Goal: Download file/media

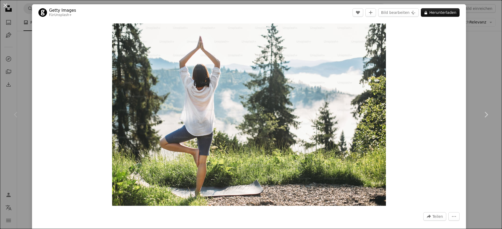
scroll to position [712, 0]
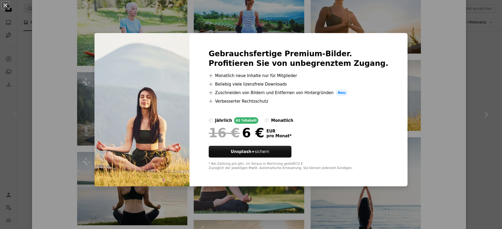
click at [434, 71] on div "An X shape Gebrauchsfertige Premium-Bilder. Profitieren Sie von unbegrenztem Zu…" at bounding box center [251, 114] width 502 height 229
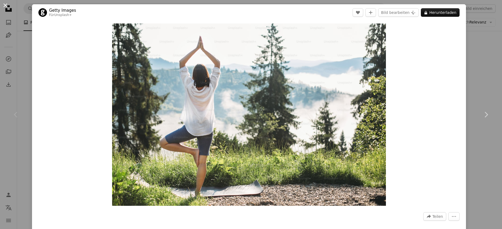
click at [6, 5] on button "An X shape" at bounding box center [5, 5] width 6 height 6
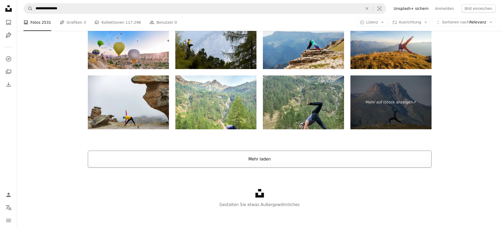
click at [247, 164] on button "Mehr laden" at bounding box center [260, 159] width 344 height 17
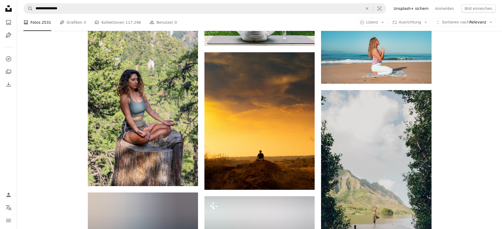
scroll to position [924, 0]
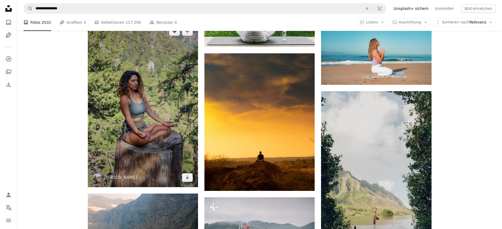
click at [162, 108] on img at bounding box center [143, 105] width 110 height 166
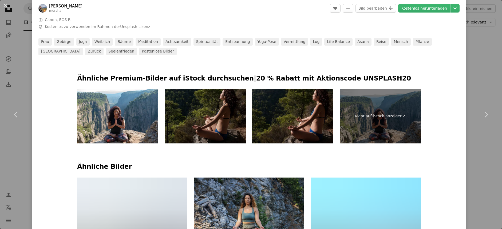
scroll to position [242, 0]
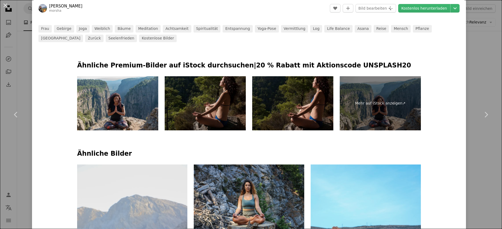
click at [105, 106] on img at bounding box center [117, 103] width 81 height 54
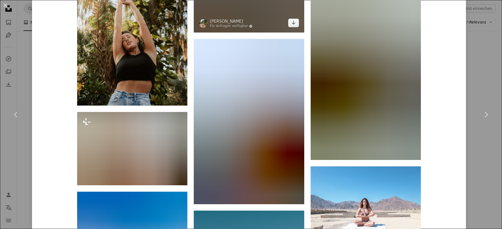
scroll to position [2914, 0]
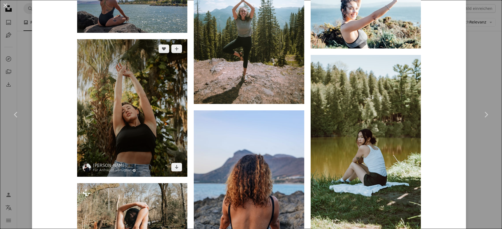
click at [134, 85] on img at bounding box center [132, 108] width 110 height 138
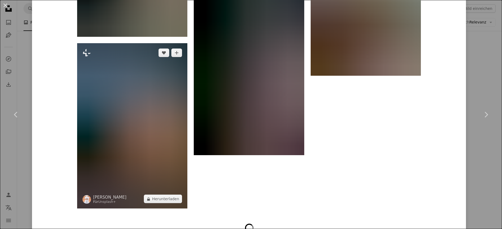
scroll to position [2267, 0]
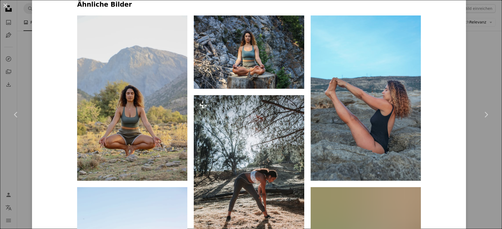
scroll to position [393, 0]
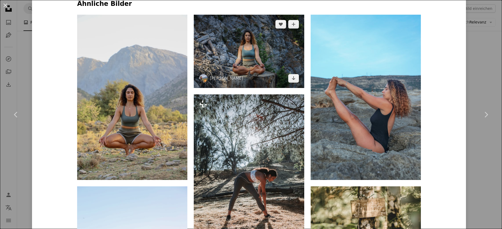
click at [257, 62] on img at bounding box center [249, 51] width 110 height 73
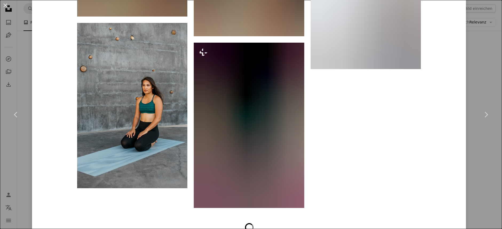
scroll to position [3776, 0]
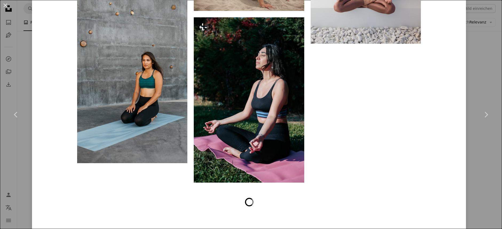
click at [6, 6] on button "An X shape" at bounding box center [5, 5] width 6 height 6
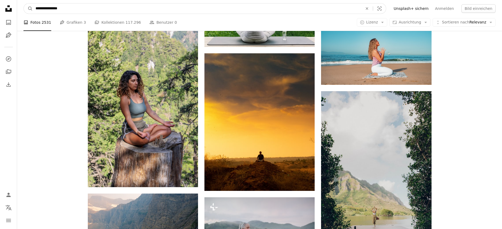
drag, startPoint x: 46, startPoint y: 8, endPoint x: 109, endPoint y: 13, distance: 63.2
click at [109, 13] on input "**********" at bounding box center [197, 8] width 328 height 10
type input "**********"
click button "A magnifying glass" at bounding box center [28, 8] width 9 height 10
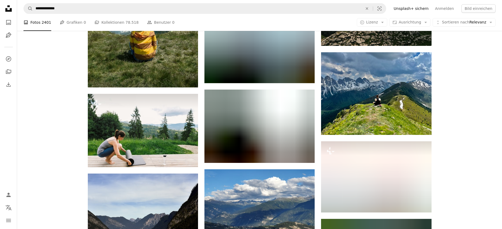
scroll to position [361, 0]
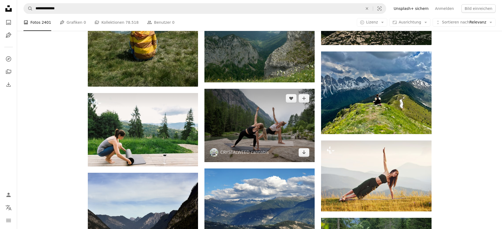
click at [261, 131] on img at bounding box center [260, 125] width 110 height 73
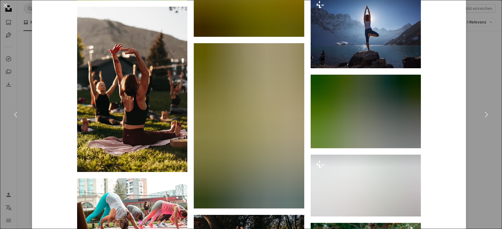
scroll to position [1350, 0]
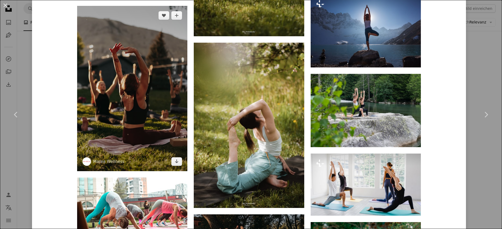
click at [129, 104] on img at bounding box center [132, 89] width 110 height 166
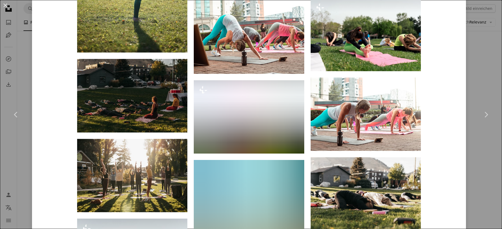
scroll to position [978, 0]
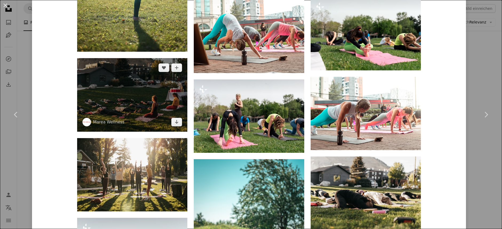
click at [125, 95] on img at bounding box center [132, 94] width 110 height 73
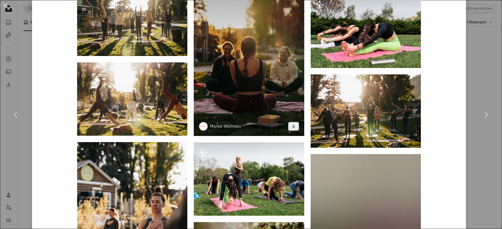
scroll to position [1075, 0]
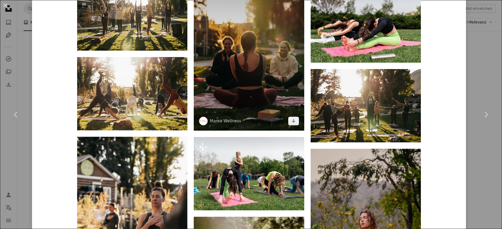
click at [223, 96] on img at bounding box center [249, 48] width 110 height 166
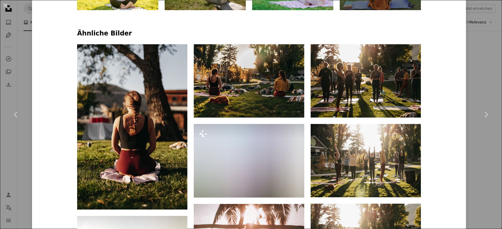
scroll to position [357, 0]
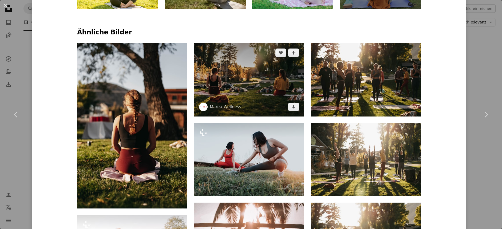
click at [254, 88] on img at bounding box center [249, 79] width 110 height 73
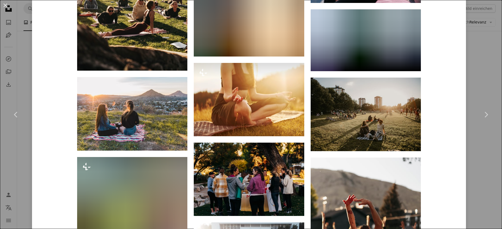
scroll to position [1207, 0]
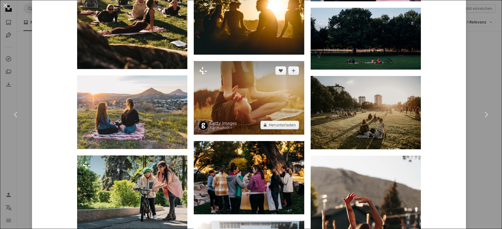
click at [267, 97] on img at bounding box center [249, 97] width 110 height 73
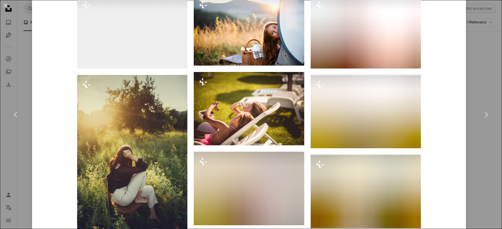
scroll to position [469, 0]
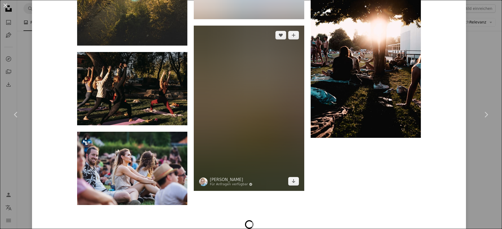
scroll to position [1563, 0]
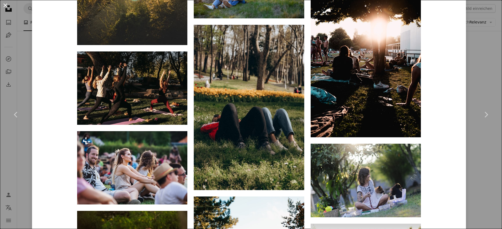
click at [6, 5] on button "An X shape" at bounding box center [5, 5] width 6 height 6
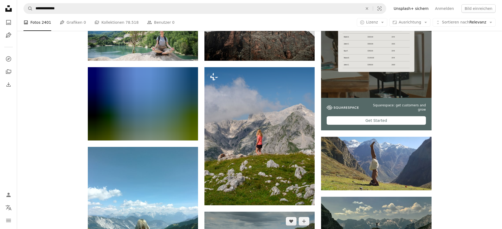
scroll to position [103, 0]
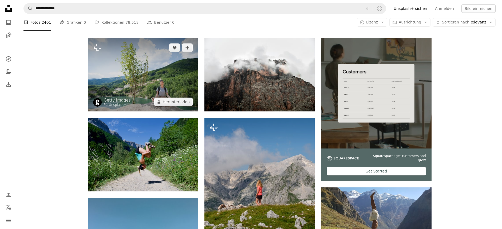
click at [142, 83] on img at bounding box center [143, 74] width 110 height 73
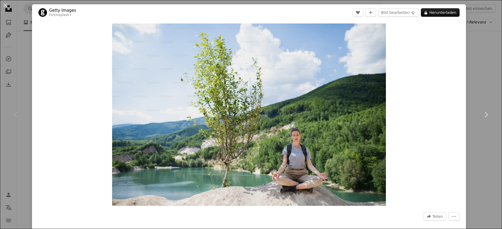
drag, startPoint x: 7, startPoint y: 5, endPoint x: 15, endPoint y: 8, distance: 8.9
click at [7, 5] on button "An X shape" at bounding box center [5, 5] width 6 height 6
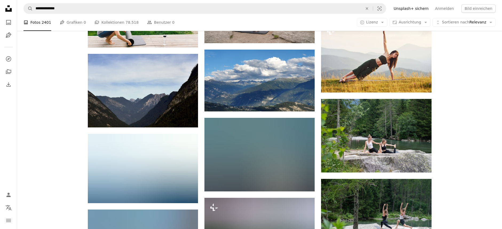
scroll to position [513, 0]
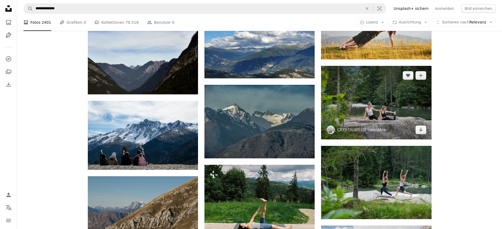
click at [363, 100] on img at bounding box center [376, 102] width 110 height 73
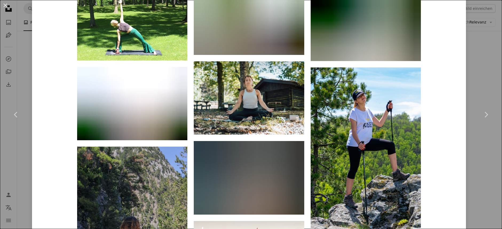
scroll to position [1377, 0]
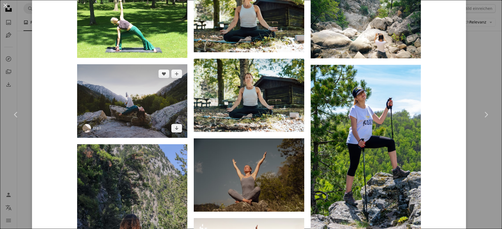
click at [162, 120] on img at bounding box center [132, 101] width 110 height 74
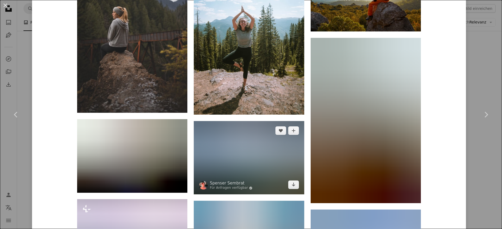
scroll to position [692, 0]
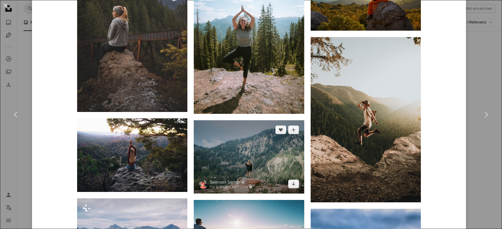
click at [243, 160] on img at bounding box center [249, 156] width 110 height 73
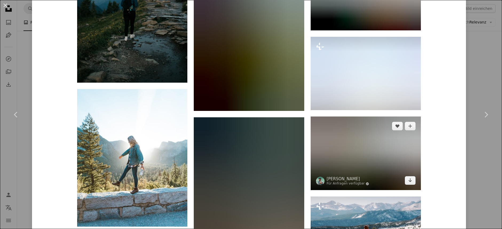
scroll to position [1205, 0]
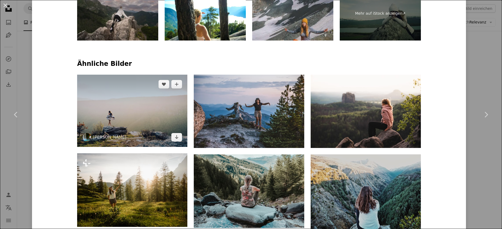
scroll to position [338, 0]
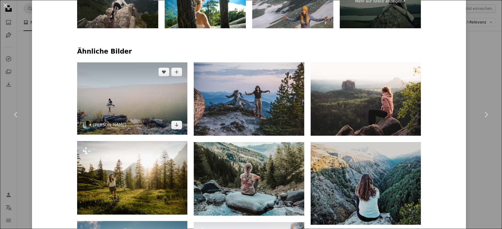
click at [145, 105] on img at bounding box center [132, 98] width 110 height 72
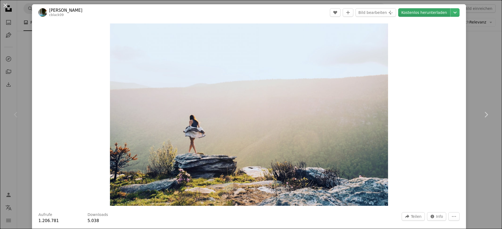
click at [433, 13] on link "Kostenlos herunterladen" at bounding box center [424, 12] width 52 height 9
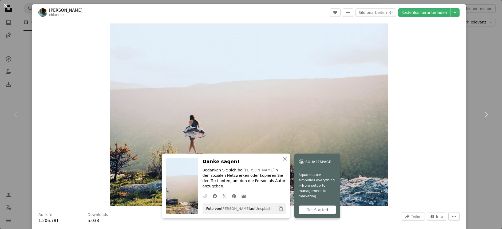
click at [2, 5] on button "An X shape" at bounding box center [5, 5] width 6 height 6
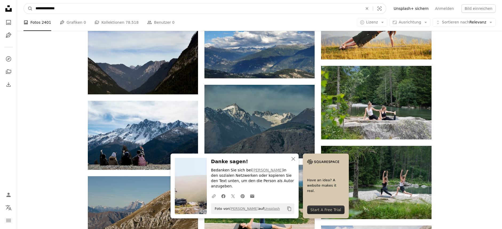
scroll to position [511, 0]
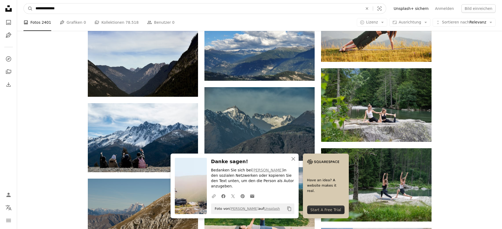
drag, startPoint x: 106, startPoint y: 10, endPoint x: 20, endPoint y: 6, distance: 86.1
type input "**********"
click at [24, 3] on button "A magnifying glass" at bounding box center [28, 8] width 9 height 10
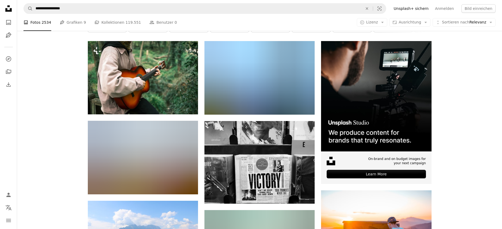
scroll to position [47, 0]
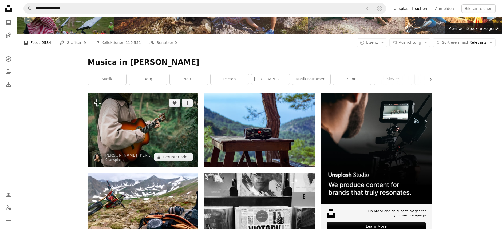
click at [124, 142] on img at bounding box center [143, 129] width 110 height 73
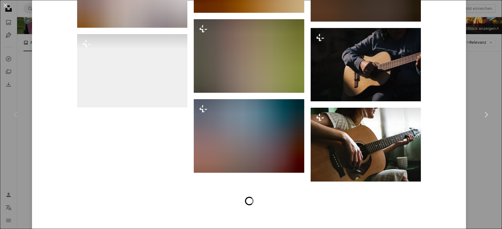
scroll to position [841, 0]
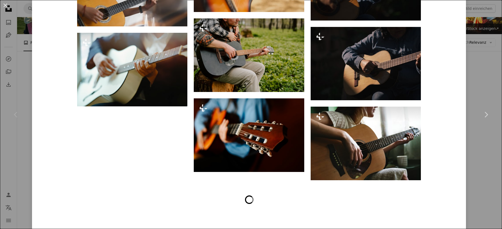
click at [3, 2] on button "An X shape" at bounding box center [5, 5] width 6 height 6
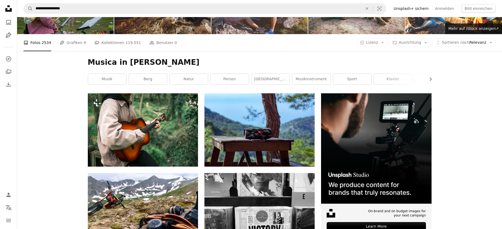
click at [5, 6] on icon "Unsplash logo Unsplash-Startseite" at bounding box center [8, 8] width 11 height 11
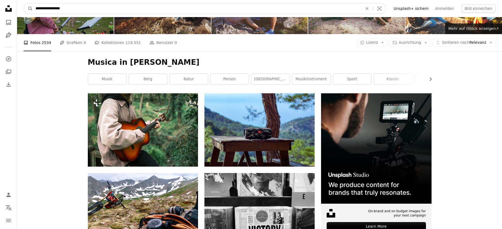
drag, startPoint x: 74, startPoint y: 10, endPoint x: 8, endPoint y: 7, distance: 65.7
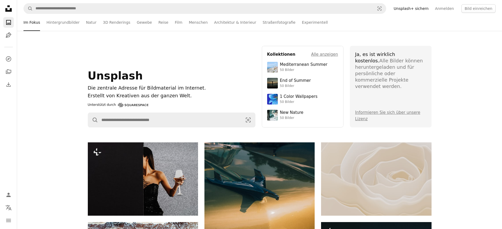
scroll to position [219, 0]
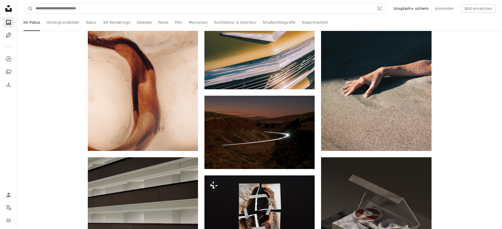
click at [117, 9] on input "Finden Sie Bildmaterial auf der ganzen Webseite" at bounding box center [203, 8] width 340 height 10
type input "**********"
click at [24, 3] on button "A magnifying glass" at bounding box center [28, 8] width 9 height 10
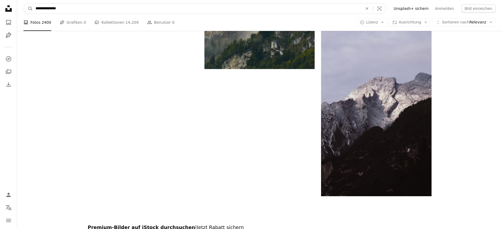
click at [60, 9] on input "**********" at bounding box center [197, 8] width 328 height 10
type input "**********"
click button "A magnifying glass" at bounding box center [28, 8] width 9 height 10
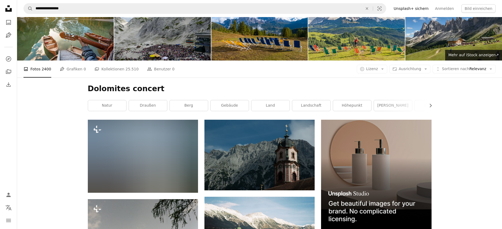
scroll to position [10, 0]
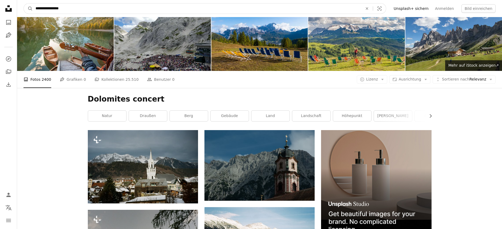
drag, startPoint x: 70, startPoint y: 8, endPoint x: 89, endPoint y: 16, distance: 20.6
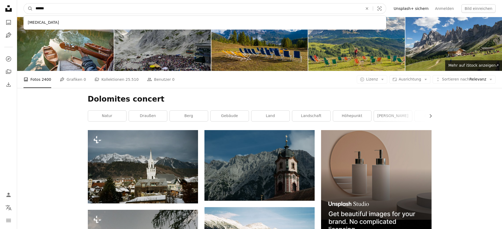
type input "*****"
click at [24, 3] on button "A magnifying glass" at bounding box center [28, 8] width 9 height 10
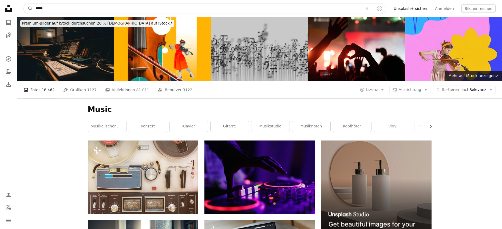
click at [66, 11] on input "*****" at bounding box center [197, 8] width 328 height 10
type input "**********"
click at [24, 3] on button "A magnifying glass" at bounding box center [28, 8] width 9 height 10
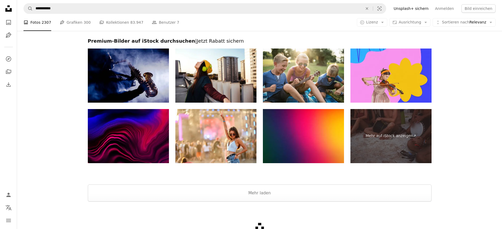
scroll to position [1097, 0]
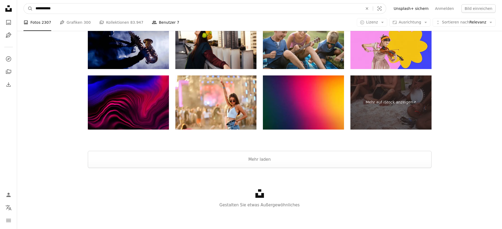
drag, startPoint x: 87, startPoint y: 9, endPoint x: 162, endPoint y: 25, distance: 77.1
click at [22, 5] on nav "**********" at bounding box center [259, 8] width 485 height 17
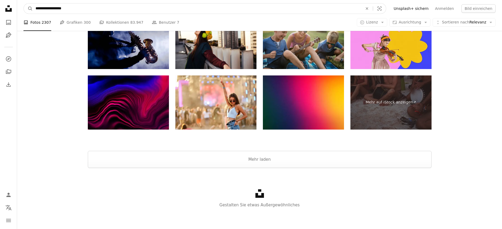
type input "**********"
click at [24, 3] on button "A magnifying glass" at bounding box center [28, 8] width 9 height 10
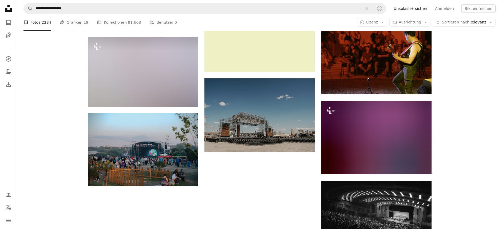
scroll to position [523, 0]
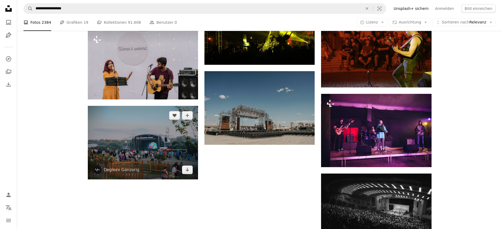
click at [110, 139] on img at bounding box center [143, 142] width 110 height 73
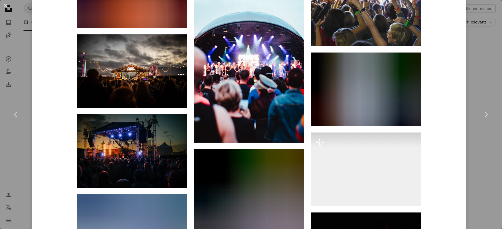
scroll to position [1400, 0]
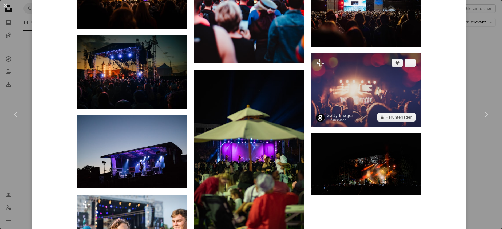
click at [347, 106] on img at bounding box center [366, 90] width 110 height 74
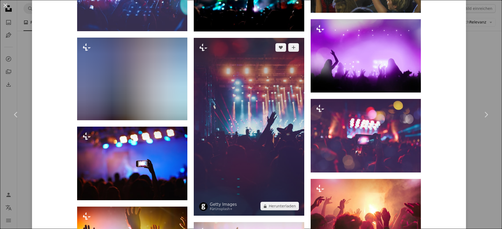
scroll to position [697, 0]
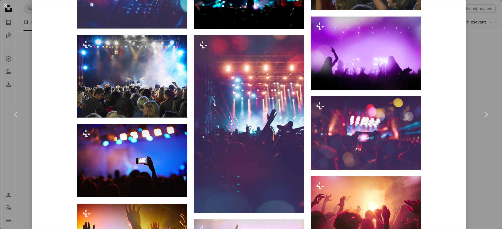
click at [7, 4] on button "An X shape" at bounding box center [5, 5] width 6 height 6
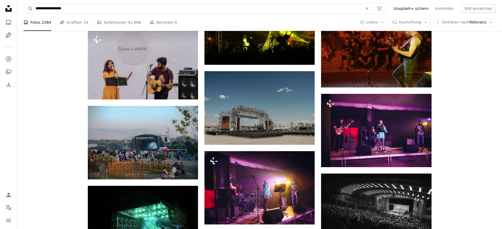
scroll to position [517, 0]
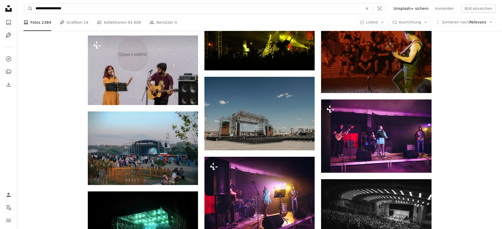
drag, startPoint x: 76, startPoint y: 8, endPoint x: 9, endPoint y: 4, distance: 67.4
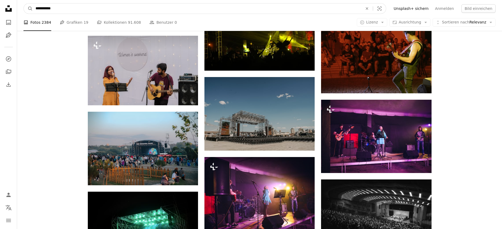
type input "**********"
click at [24, 3] on button "A magnifying glass" at bounding box center [28, 8] width 9 height 10
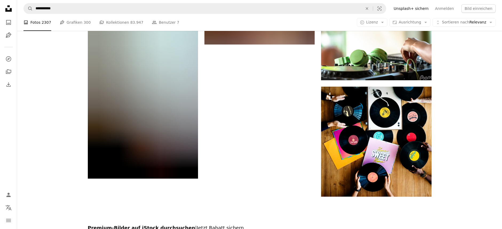
scroll to position [877, 0]
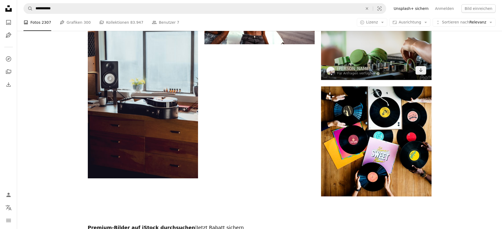
click at [355, 54] on img at bounding box center [376, 44] width 110 height 71
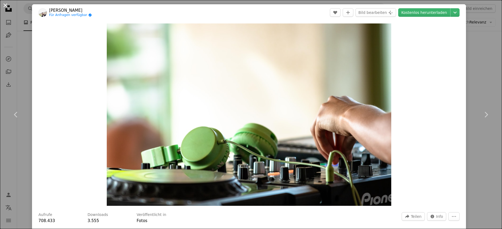
click at [5, 4] on button "An X shape" at bounding box center [5, 5] width 6 height 6
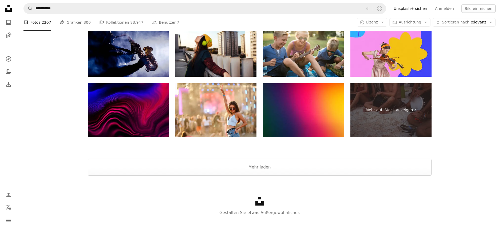
scroll to position [1997, 0]
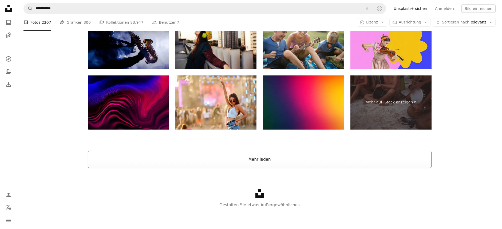
click at [245, 162] on button "Mehr laden" at bounding box center [260, 159] width 344 height 17
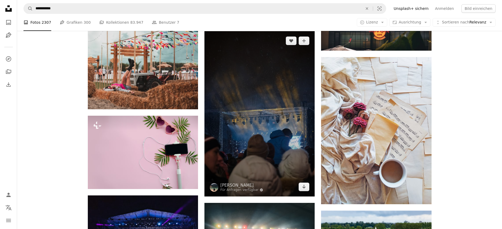
scroll to position [3006, 0]
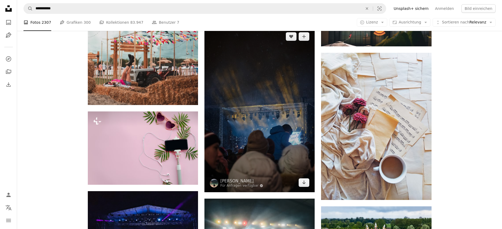
click at [225, 111] on img at bounding box center [260, 110] width 110 height 166
